Goal: Register for event/course

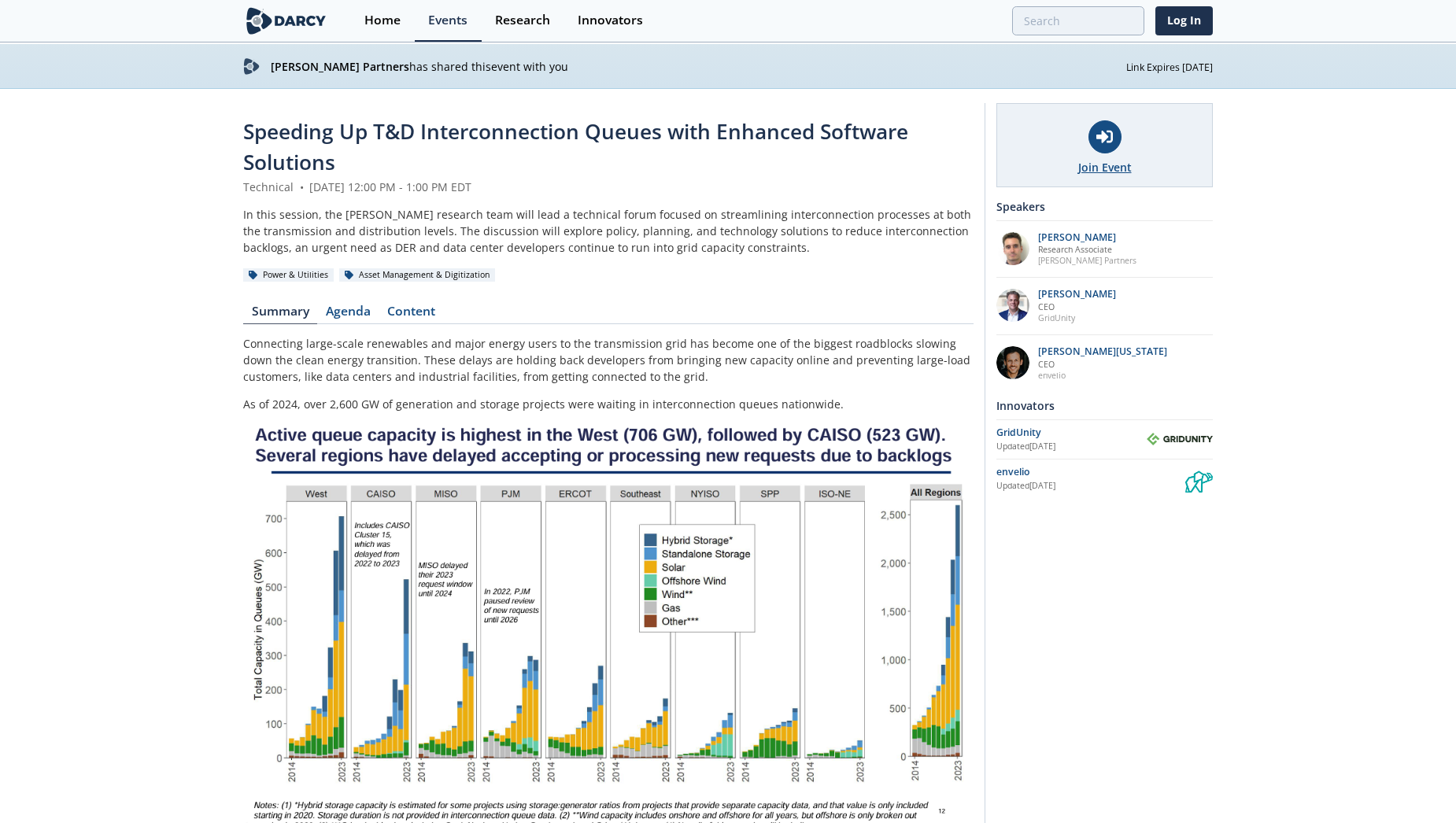
click at [1091, 134] on div at bounding box center [1105, 137] width 33 height 33
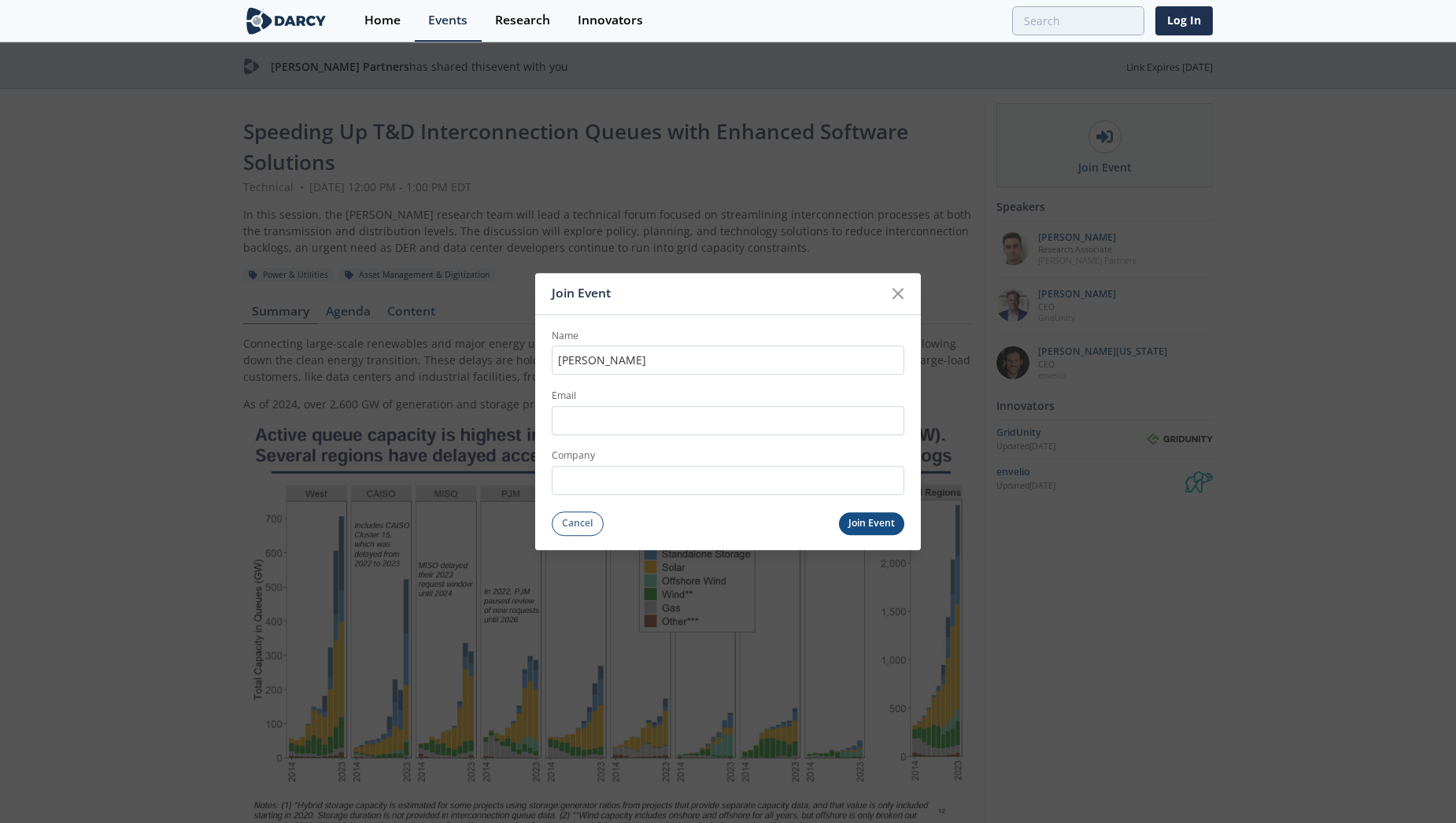
type input "Mikhail Sokolov"
type input "mikhail.sokolov@cmsenergy.com"
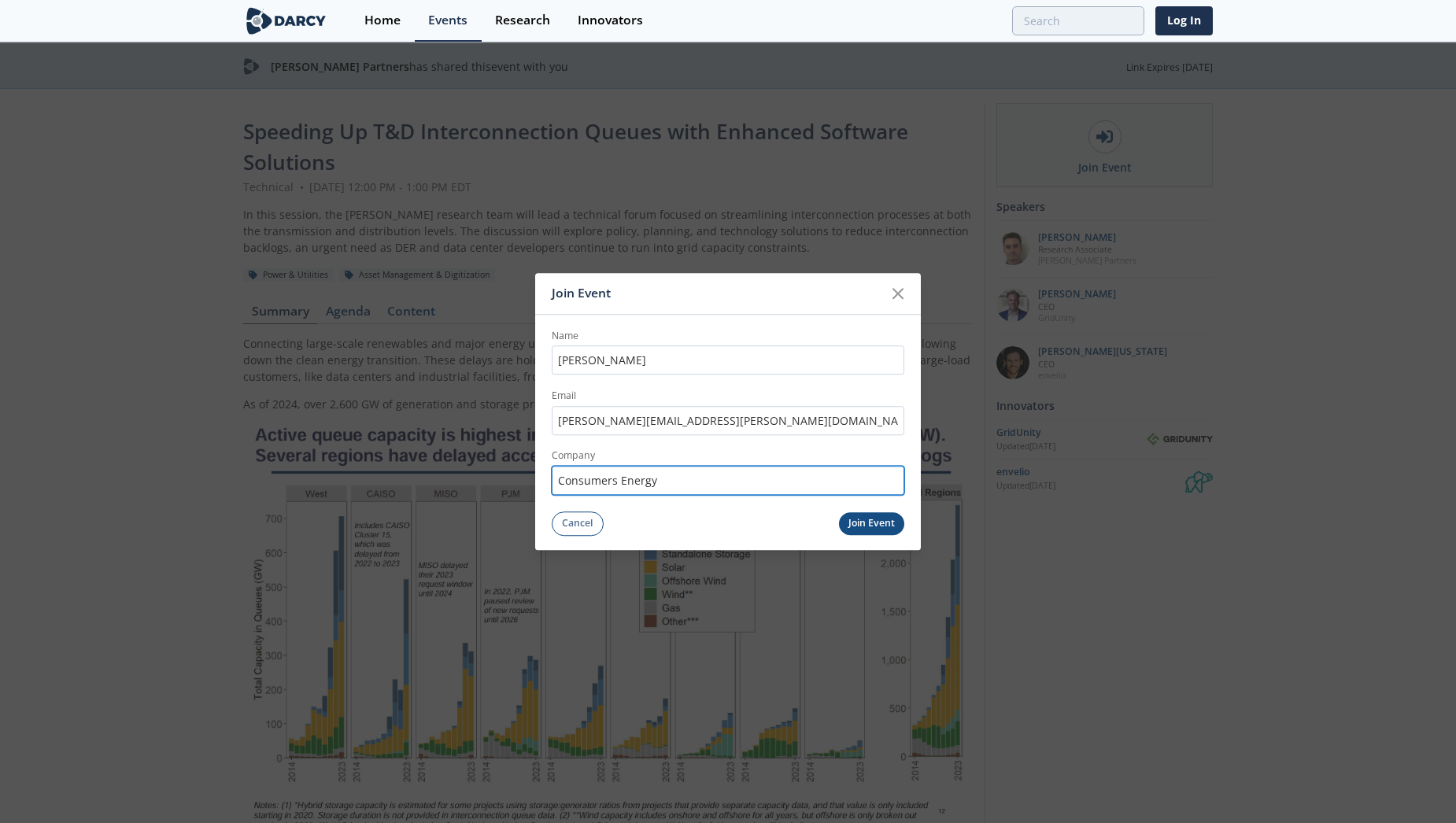
type input "Consumers Energy"
click at [865, 524] on button "Join Event" at bounding box center [872, 523] width 66 height 22
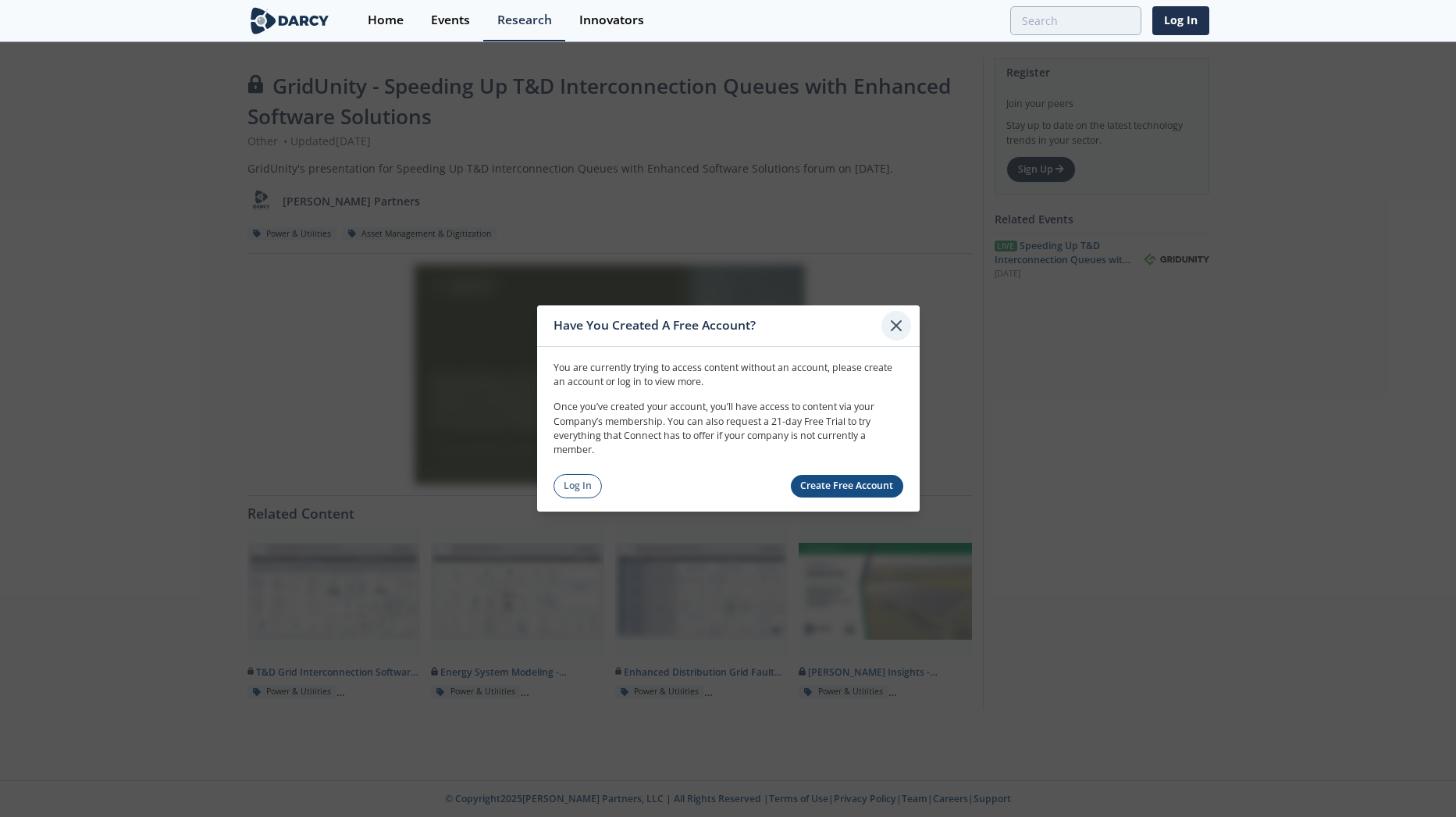
click at [889, 324] on icon at bounding box center [896, 325] width 19 height 19
click at [899, 324] on icon at bounding box center [896, 325] width 9 height 9
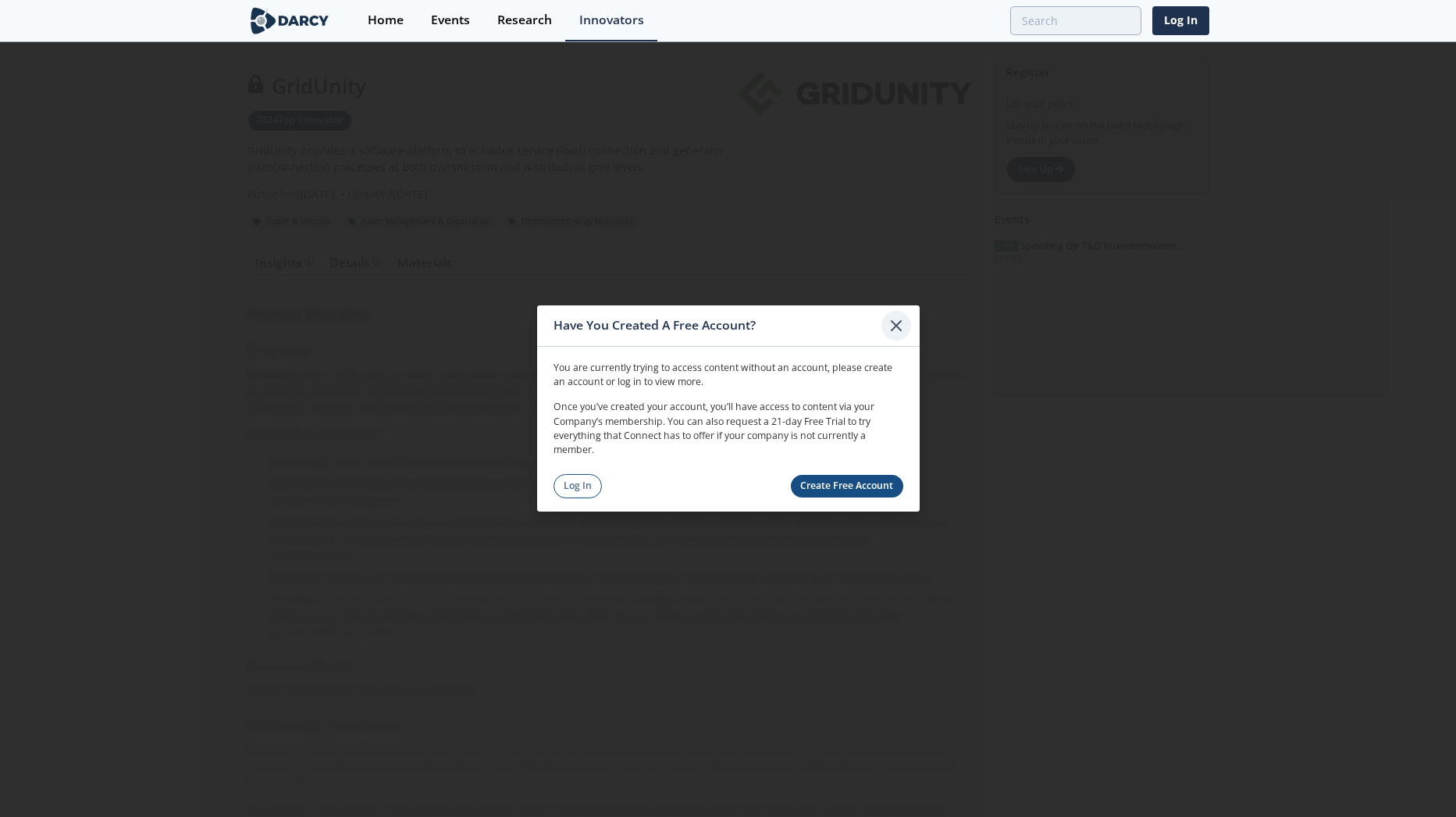
click at [893, 331] on icon at bounding box center [896, 325] width 19 height 19
